Goal: Task Accomplishment & Management: Complete application form

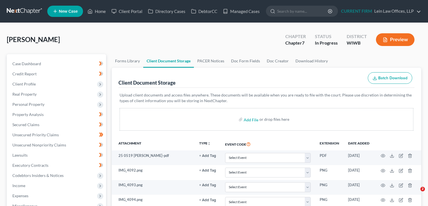
select select "0"
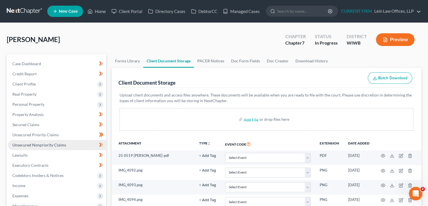
click at [41, 145] on span "Unsecured Nonpriority Claims" at bounding box center [39, 144] width 54 height 5
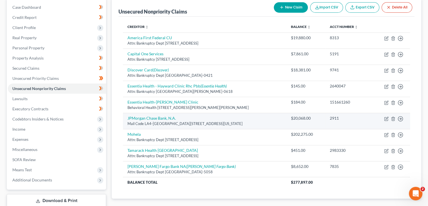
scroll to position [84, 0]
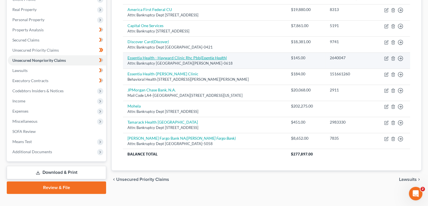
click at [214, 57] on icon "(Essentia Health)" at bounding box center [213, 57] width 26 height 5
select select "24"
select select "9"
select select "0"
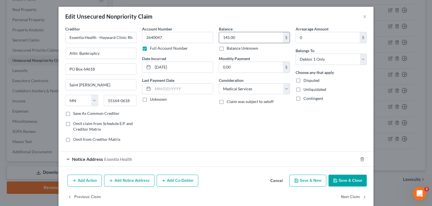
click at [257, 39] on input "145.00" at bounding box center [251, 37] width 64 height 11
type input "711"
click at [345, 181] on button "Save & Close" at bounding box center [348, 180] width 38 height 12
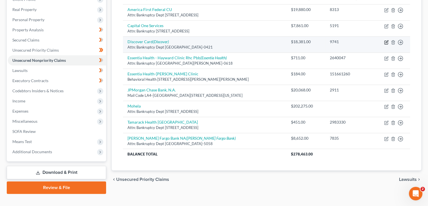
click at [387, 43] on icon "button" at bounding box center [386, 42] width 5 height 5
select select "46"
select select "2"
select select "0"
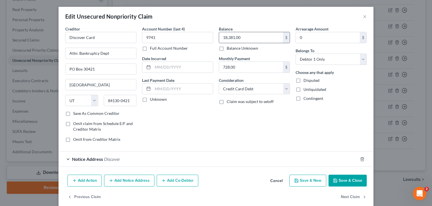
click at [250, 40] on input "18,381.00" at bounding box center [251, 37] width 64 height 11
click at [340, 179] on button "Save & Close" at bounding box center [348, 180] width 38 height 12
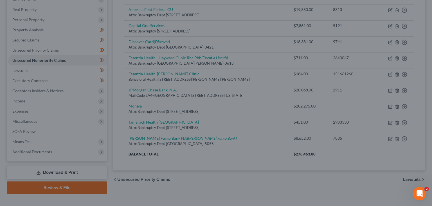
type input "19,965.00"
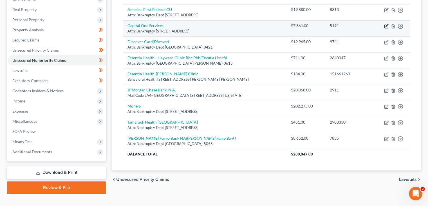
click at [387, 25] on icon "button" at bounding box center [387, 25] width 3 height 3
select select "46"
select select "2"
select select "0"
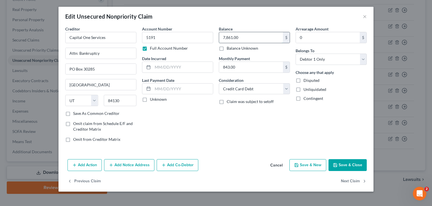
click at [256, 36] on input "7,861.00" at bounding box center [251, 37] width 64 height 11
click at [343, 165] on button "Save & Close" at bounding box center [348, 165] width 38 height 12
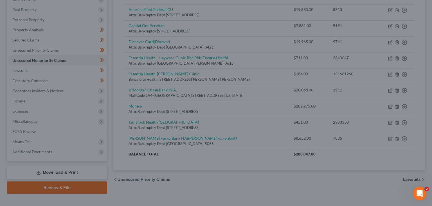
type input "8,929.00"
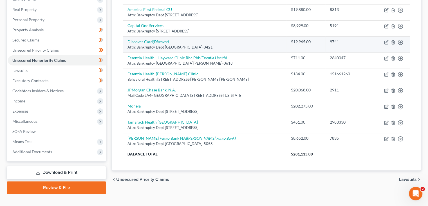
scroll to position [56, 0]
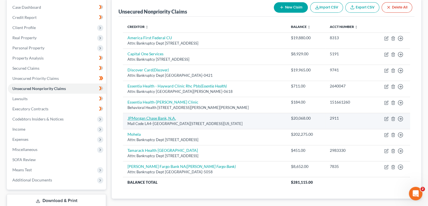
click at [159, 117] on link "JPMorgan Chase Bank, N.A." at bounding box center [152, 117] width 48 height 5
select select "19"
select select "2"
select select "0"
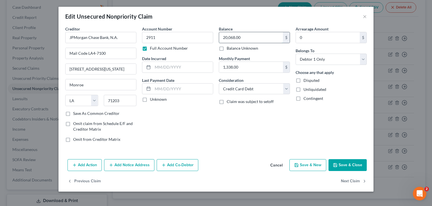
click at [262, 37] on input "20,068.00" at bounding box center [251, 37] width 64 height 11
click at [348, 164] on button "Save & Close" at bounding box center [348, 165] width 38 height 12
type input "23,261.00"
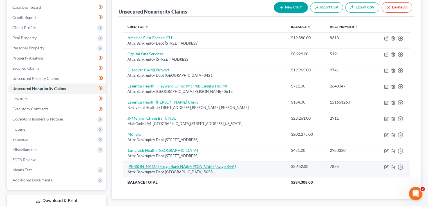
click at [188, 165] on icon "(Wells Fargo Bank)" at bounding box center [211, 166] width 50 height 5
select select "38"
select select "2"
select select "0"
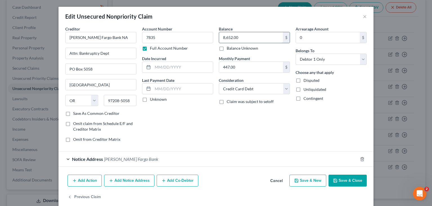
click at [249, 36] on input "8,652.00" at bounding box center [251, 37] width 64 height 11
click at [346, 179] on button "Save & Close" at bounding box center [348, 180] width 38 height 12
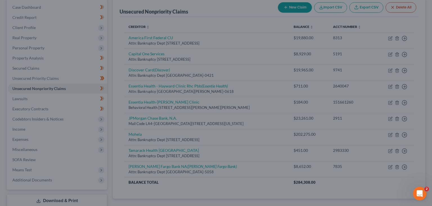
type input "9,702.00"
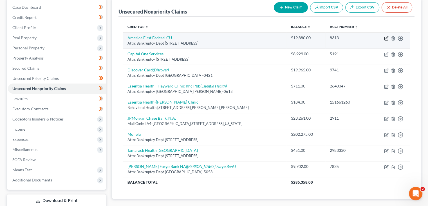
click at [387, 39] on icon "button" at bounding box center [386, 38] width 5 height 5
select select "46"
select select "2"
select select "0"
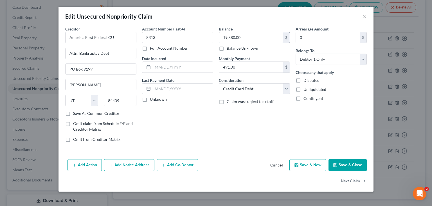
click at [251, 39] on input "19,880.00" at bounding box center [251, 37] width 64 height 11
type input "20,865"
click at [348, 166] on button "Save & Close" at bounding box center [348, 165] width 38 height 12
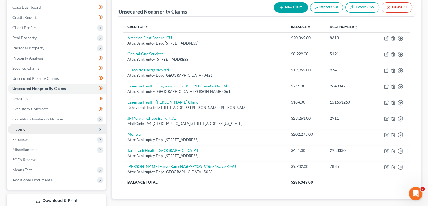
click at [43, 128] on span "Income" at bounding box center [57, 129] width 98 height 10
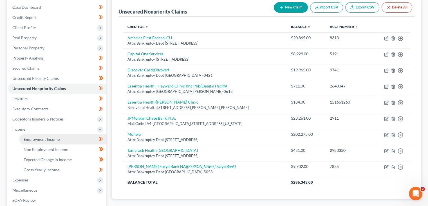
click at [52, 141] on span "Employment Income" at bounding box center [42, 139] width 36 height 5
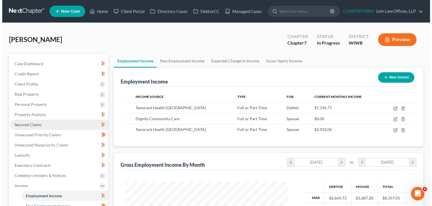
scroll to position [100, 174]
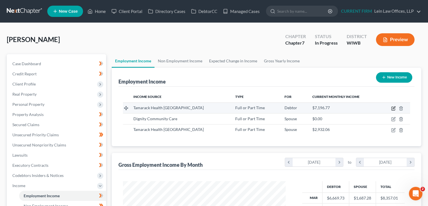
click at [394, 109] on icon "button" at bounding box center [393, 108] width 5 height 5
select select "0"
select select "52"
select select "2"
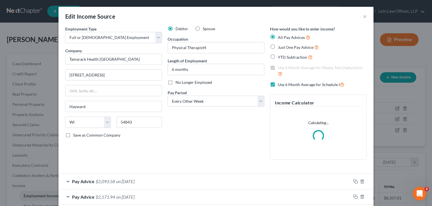
scroll to position [100, 176]
click at [222, 68] on input "6 months" at bounding box center [216, 69] width 96 height 11
drag, startPoint x: 172, startPoint y: 68, endPoint x: 159, endPoint y: 68, distance: 12.7
click at [161, 68] on div "Employment Type * Select Full or Part Time Employment Self Employment Company *…" at bounding box center [216, 97] width 307 height 143
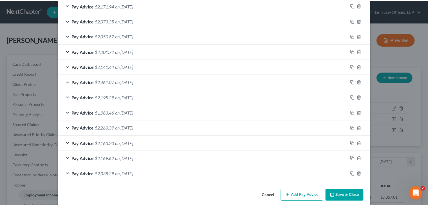
scroll to position [214, 0]
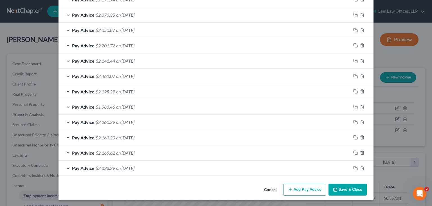
type input "10 months"
click at [342, 189] on button "Save & Close" at bounding box center [348, 189] width 38 height 12
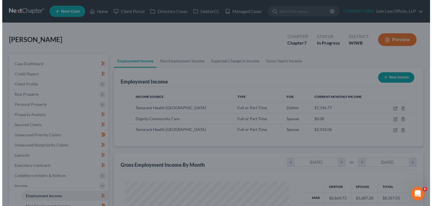
scroll to position [281443, 281370]
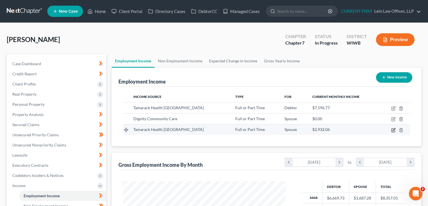
click at [393, 130] on icon "button" at bounding box center [394, 129] width 3 height 3
select select "0"
select select "52"
select select "2"
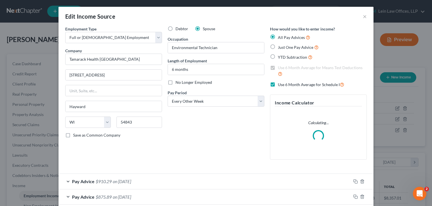
scroll to position [100, 176]
drag, startPoint x: 172, startPoint y: 68, endPoint x: 160, endPoint y: 68, distance: 11.8
click at [160, 68] on div "Employment Type * Select Full or Part Time Employment Self Employment Company *…" at bounding box center [216, 97] width 307 height 143
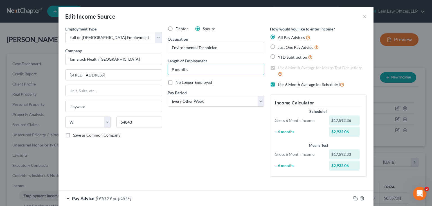
type input "9 months"
click at [219, 142] on div "Debtor Spouse Occupation Environmental Technician Length of Employment 9 months…" at bounding box center [216, 103] width 102 height 155
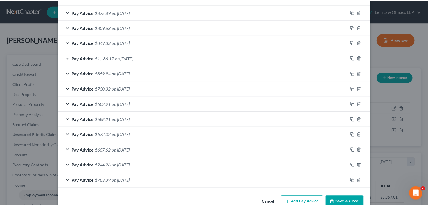
scroll to position [214, 0]
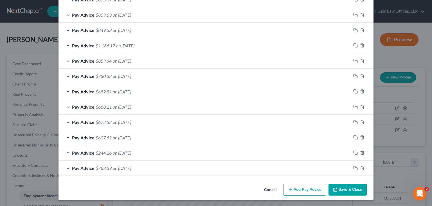
click at [337, 188] on button "Save & Close" at bounding box center [348, 189] width 38 height 12
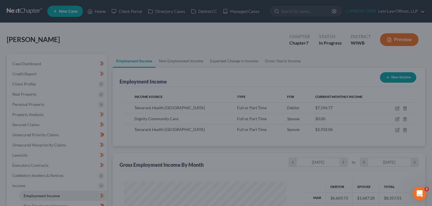
scroll to position [281443, 281370]
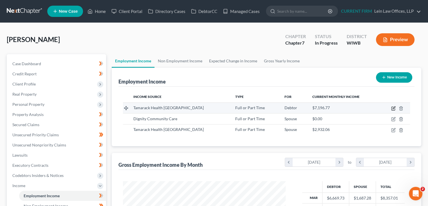
click at [394, 108] on icon "button" at bounding box center [393, 108] width 5 height 5
select select "0"
select select "52"
select select "2"
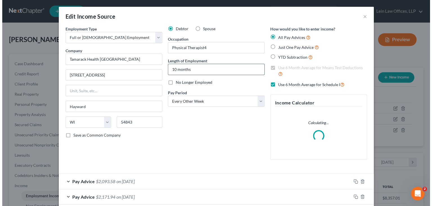
scroll to position [100, 176]
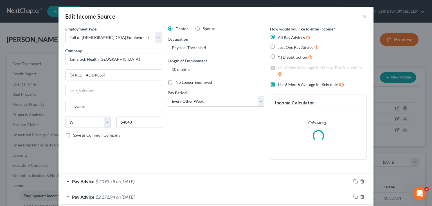
click at [254, 128] on div "Debtor Spouse Occupation Physical Therapist4 Length of Employment 10 months No …" at bounding box center [216, 95] width 102 height 138
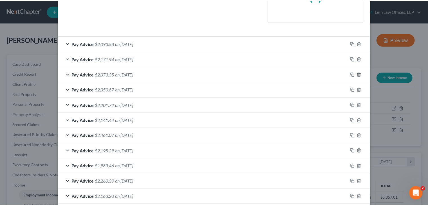
scroll to position [197, 0]
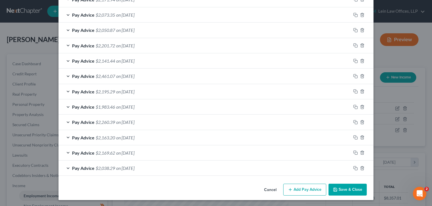
click at [339, 189] on button "Save & Close" at bounding box center [348, 189] width 38 height 12
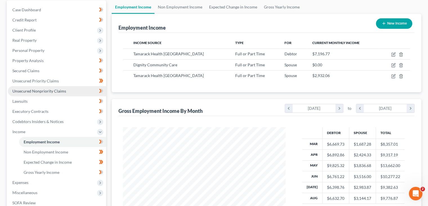
scroll to position [56, 0]
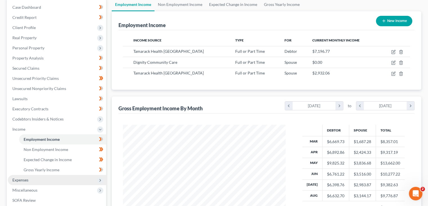
click at [26, 179] on span "Expenses" at bounding box center [20, 179] width 16 height 5
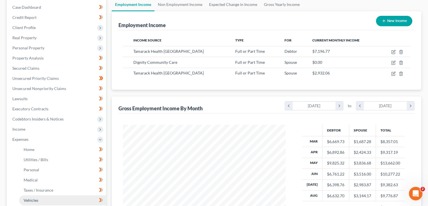
click at [30, 200] on span "Vehicles" at bounding box center [31, 199] width 15 height 5
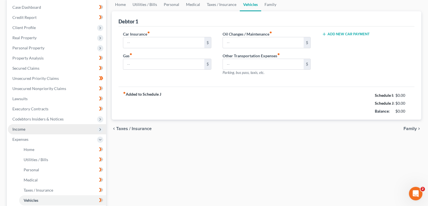
scroll to position [10, 0]
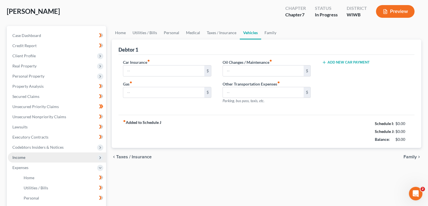
type input "280.00"
type input "250.00"
type input "130.00"
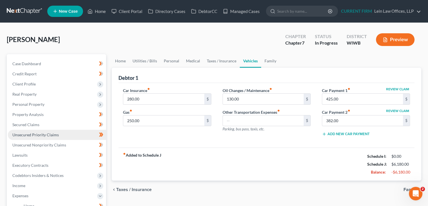
scroll to position [0, 0]
click at [167, 99] on input "280.00" at bounding box center [163, 98] width 81 height 11
paste input "326"
click at [211, 146] on div "Car Insurance fiber_manual_record 326 $ Gas fiber_manual_record 250.00 $ Oil Ch…" at bounding box center [267, 115] width 296 height 65
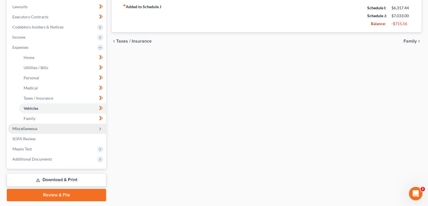
scroll to position [164, 0]
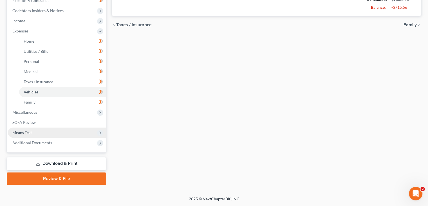
click at [43, 131] on span "Means Test" at bounding box center [57, 132] width 98 height 10
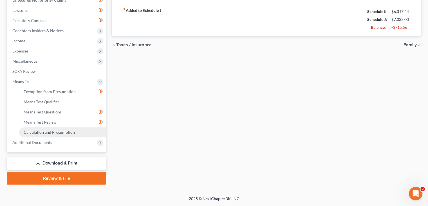
scroll to position [144, 0]
click at [47, 132] on span "Calculation and Presumption" at bounding box center [49, 132] width 51 height 5
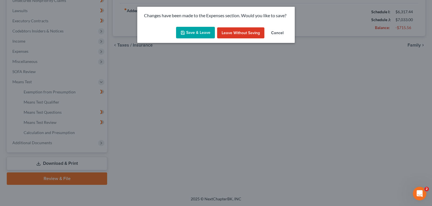
click at [198, 36] on button "Save & Leave" at bounding box center [195, 33] width 39 height 12
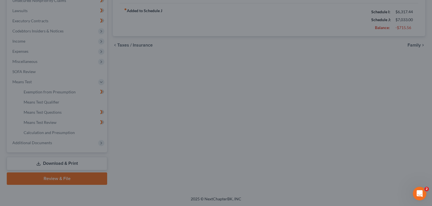
type input "326.00"
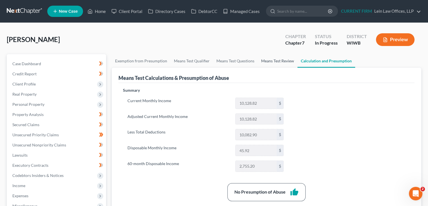
click at [276, 62] on link "Means Test Review" at bounding box center [278, 61] width 40 height 14
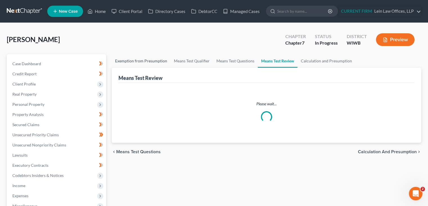
click at [151, 63] on link "Exemption from Presumption" at bounding box center [141, 61] width 59 height 14
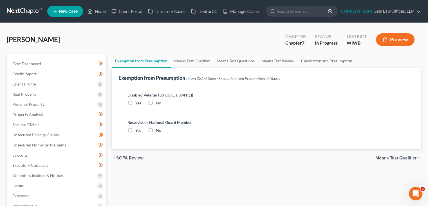
radio input "true"
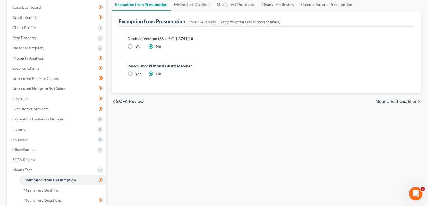
click at [400, 100] on span "Means Test Qualifier" at bounding box center [396, 101] width 41 height 5
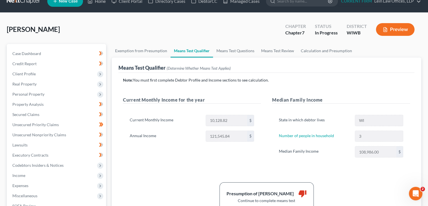
scroll to position [28, 0]
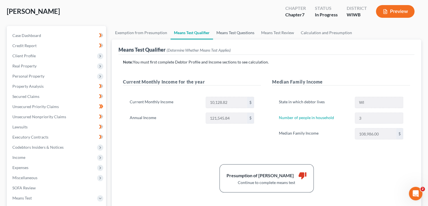
click at [246, 35] on link "Means Test Questions" at bounding box center [235, 33] width 45 height 14
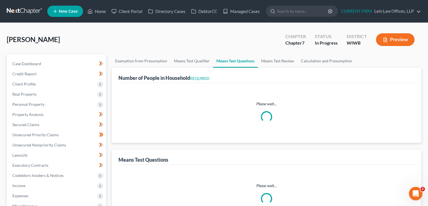
select select "1"
select select "60"
select select "1"
select select "60"
select select "3"
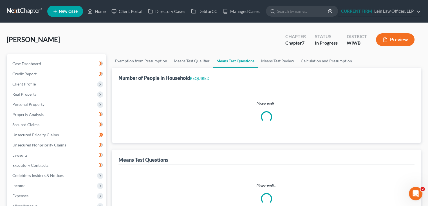
select select "2"
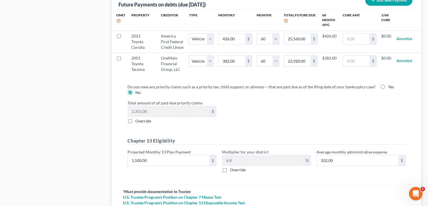
scroll to position [591, 0]
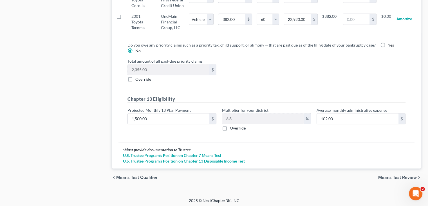
click at [391, 175] on span "Means Test Review" at bounding box center [397, 177] width 39 height 5
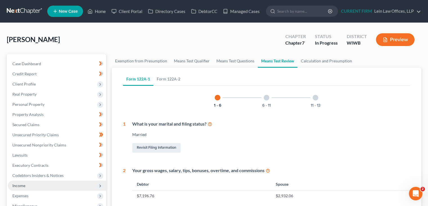
click at [28, 184] on span "Income" at bounding box center [57, 185] width 98 height 10
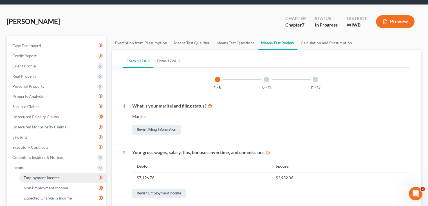
scroll to position [28, 0]
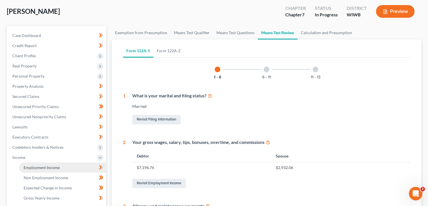
click at [46, 166] on span "Employment Income" at bounding box center [42, 167] width 36 height 5
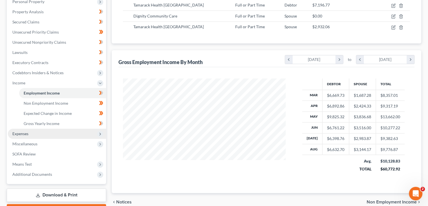
scroll to position [113, 0]
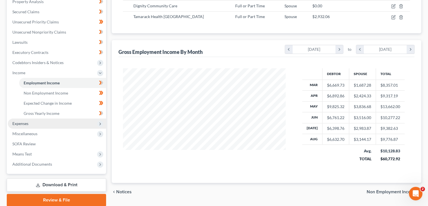
click at [46, 124] on span "Expenses" at bounding box center [57, 123] width 98 height 10
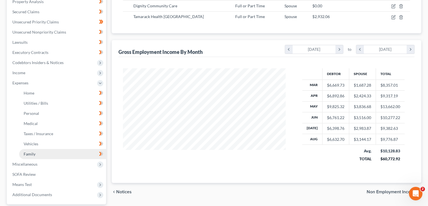
click at [41, 154] on link "Family" at bounding box center [62, 154] width 87 height 10
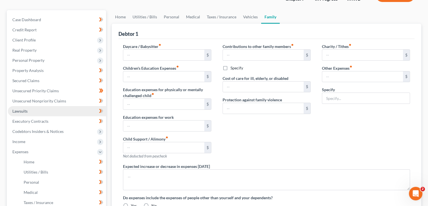
type input "1,200.00"
type input "0.00"
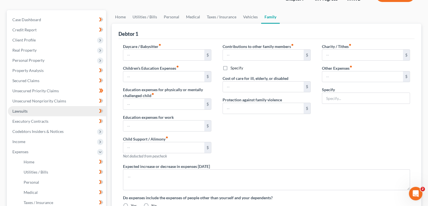
type input "0.00"
type input "80.00"
type input "Pet food/Vet"
radio input "true"
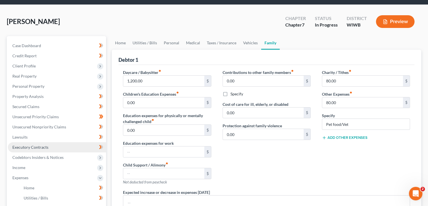
scroll to position [28, 0]
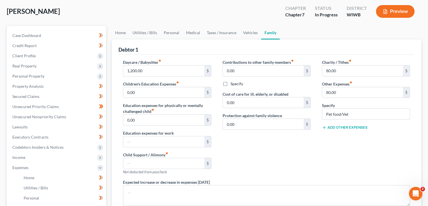
click at [273, 160] on div "Contributions to other family members fiber_manual_record 0.00 $ Specify Cost o…" at bounding box center [266, 119] width 99 height 120
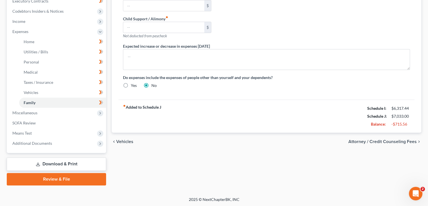
scroll to position [164, 0]
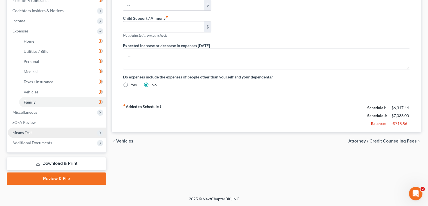
click at [39, 131] on span "Means Test" at bounding box center [57, 132] width 98 height 10
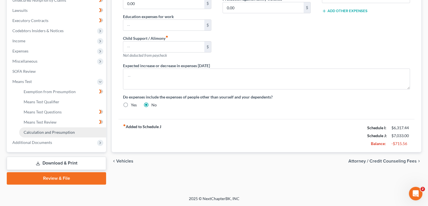
scroll to position [144, 0]
click at [44, 134] on span "Calculation and Presumption" at bounding box center [49, 132] width 51 height 5
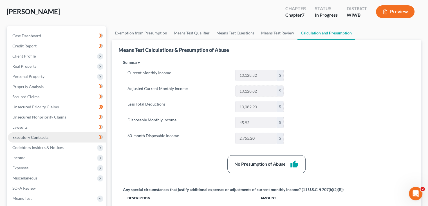
scroll to position [28, 0]
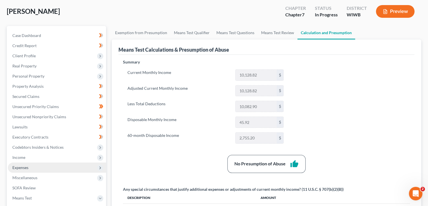
click at [30, 169] on span "Expenses" at bounding box center [57, 167] width 98 height 10
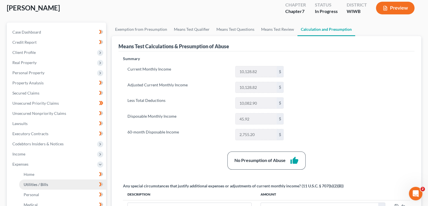
scroll to position [84, 0]
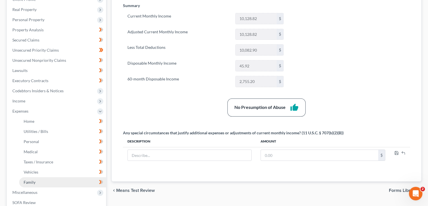
click at [37, 182] on link "Family" at bounding box center [62, 182] width 87 height 10
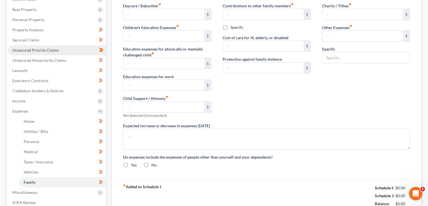
type input "1,200.00"
type input "0.00"
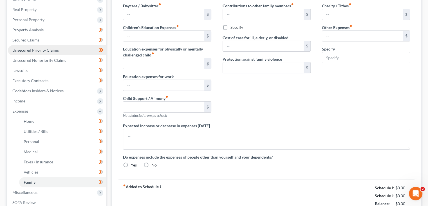
type input "0.00"
type input "80.00"
type input "Pet food/Vet"
radio input "true"
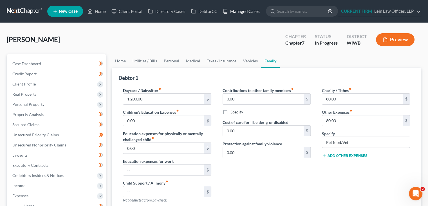
click at [250, 10] on link "Managed Cases" at bounding box center [241, 11] width 43 height 10
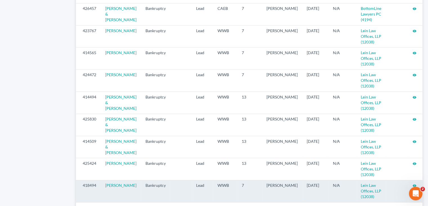
scroll to position [621, 0]
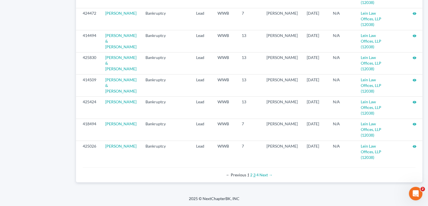
click at [255, 175] on link "3" at bounding box center [254, 174] width 2 height 5
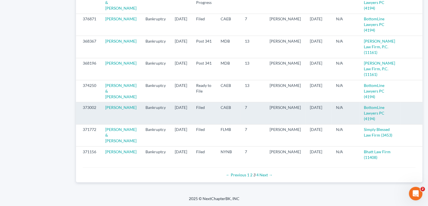
scroll to position [632, 0]
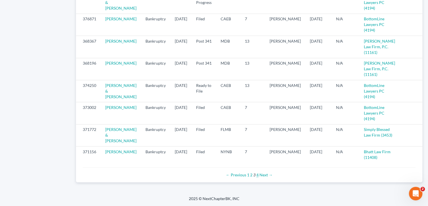
click at [257, 175] on link "4" at bounding box center [257, 174] width 2 height 5
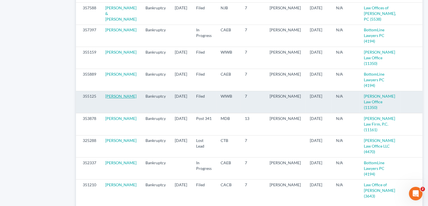
scroll to position [507, 0]
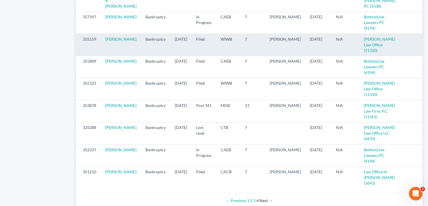
click at [427, 41] on icon "visibility" at bounding box center [429, 39] width 4 height 4
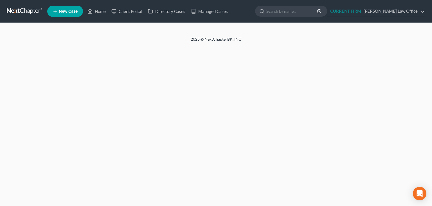
select select "6"
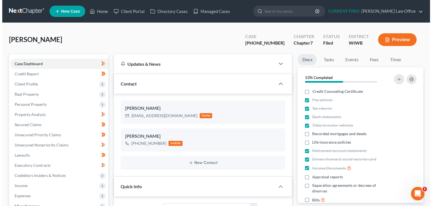
scroll to position [79, 0]
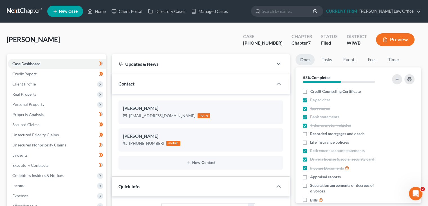
click at [376, 41] on button "Preview" at bounding box center [395, 39] width 39 height 13
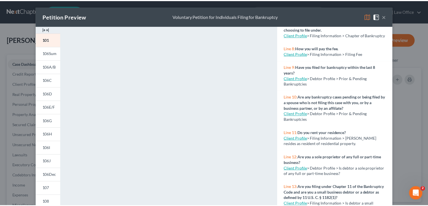
scroll to position [197, 0]
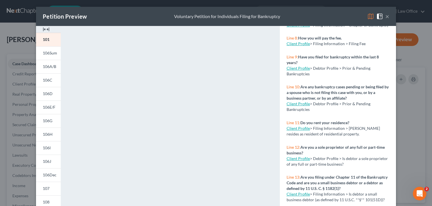
click at [302, 130] on link "Client Profile" at bounding box center [298, 128] width 23 height 5
select select "1"
select select "0"
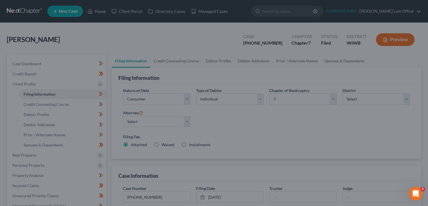
select select "1"
select select "0"
select select "91"
select select "0"
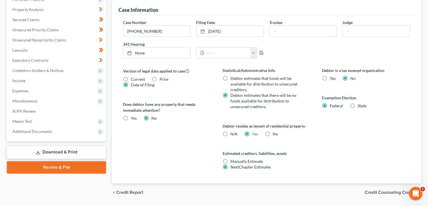
scroll to position [169, 0]
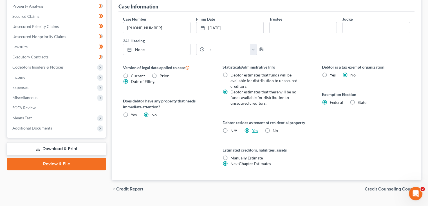
click at [252, 130] on link "Yes" at bounding box center [255, 130] width 6 height 5
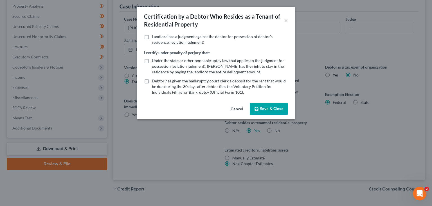
click at [238, 110] on button "Cancel" at bounding box center [236, 108] width 21 height 11
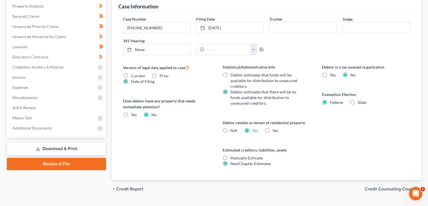
click at [314, 147] on div "Statistical/Administrative Info Debtor estimates that funds will be available f…" at bounding box center [266, 122] width 99 height 116
click at [328, 137] on div "Debtor is a tax exempt organization Yes No Exemption Election Federal State" at bounding box center [365, 122] width 99 height 116
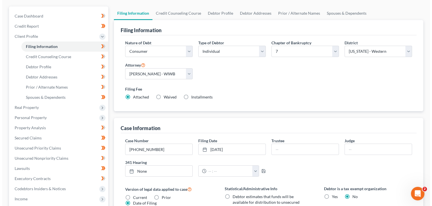
scroll to position [28, 0]
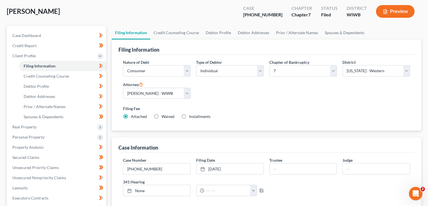
click at [391, 13] on button "Preview" at bounding box center [395, 11] width 39 height 13
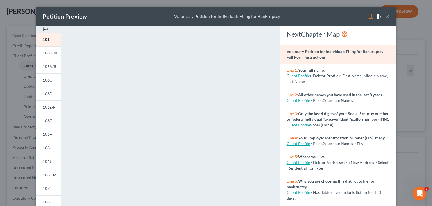
click at [386, 19] on button "×" at bounding box center [388, 16] width 4 height 7
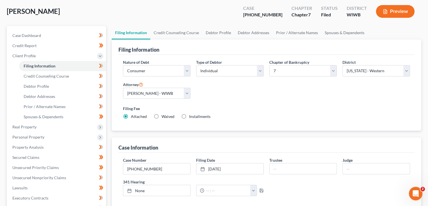
click at [392, 14] on button "Preview" at bounding box center [395, 11] width 39 height 13
